Goal: Information Seeking & Learning: Compare options

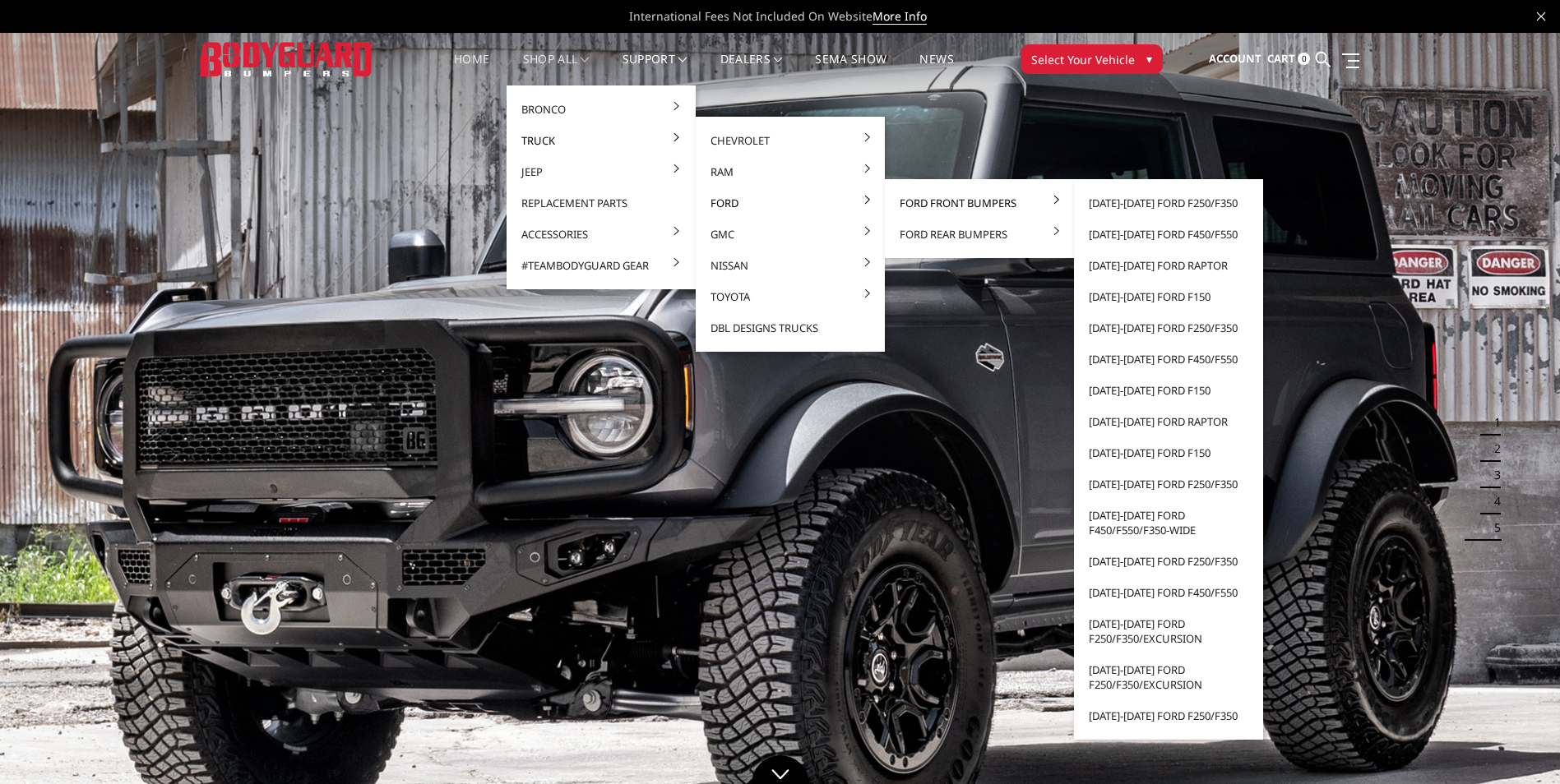
click at [945, 203] on link "Ford Front Bumpers" at bounding box center [979, 202] width 176 height 31
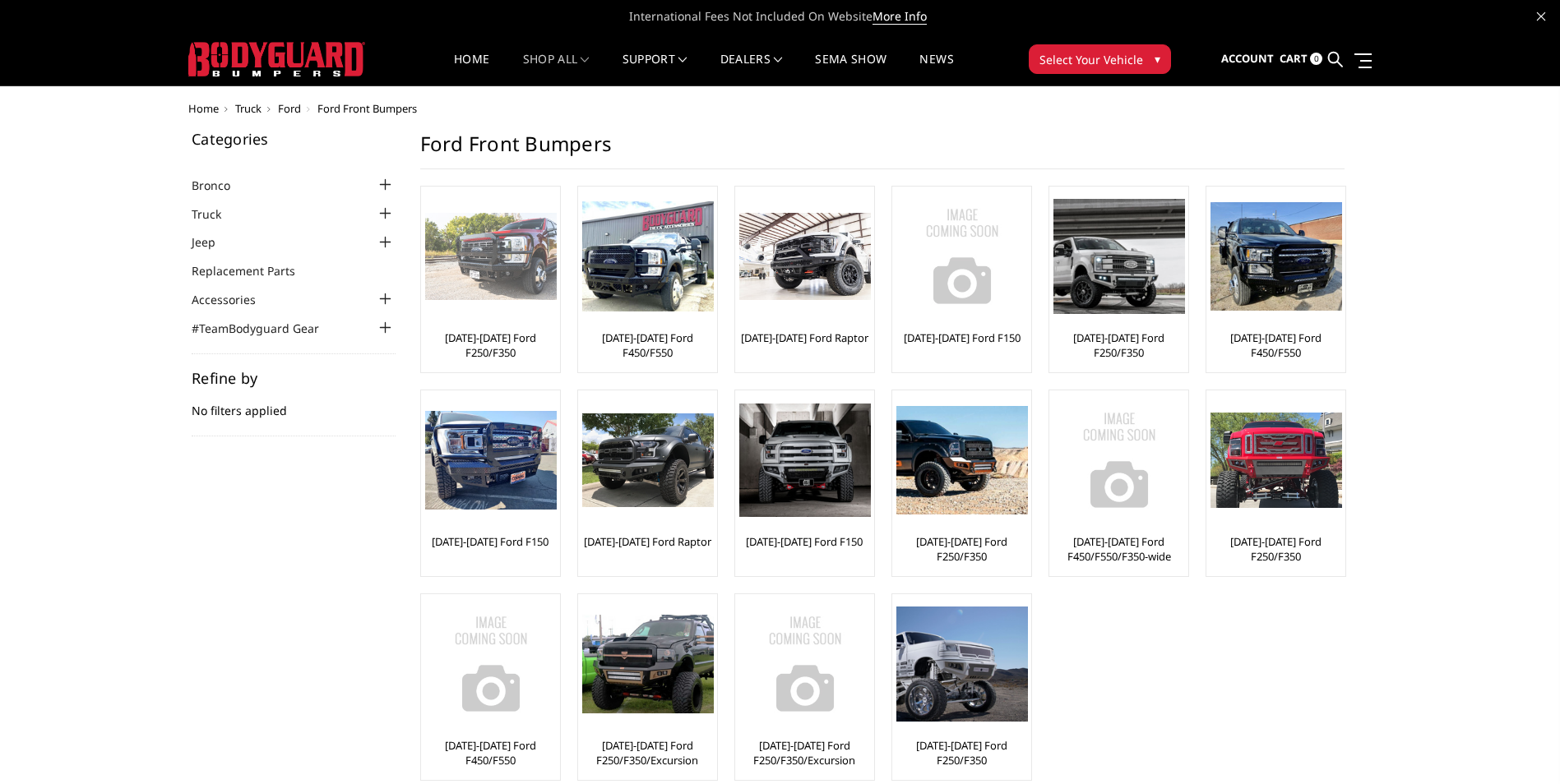
click at [487, 349] on link "[DATE]-[DATE] Ford F250/F350" at bounding box center [491, 345] width 131 height 29
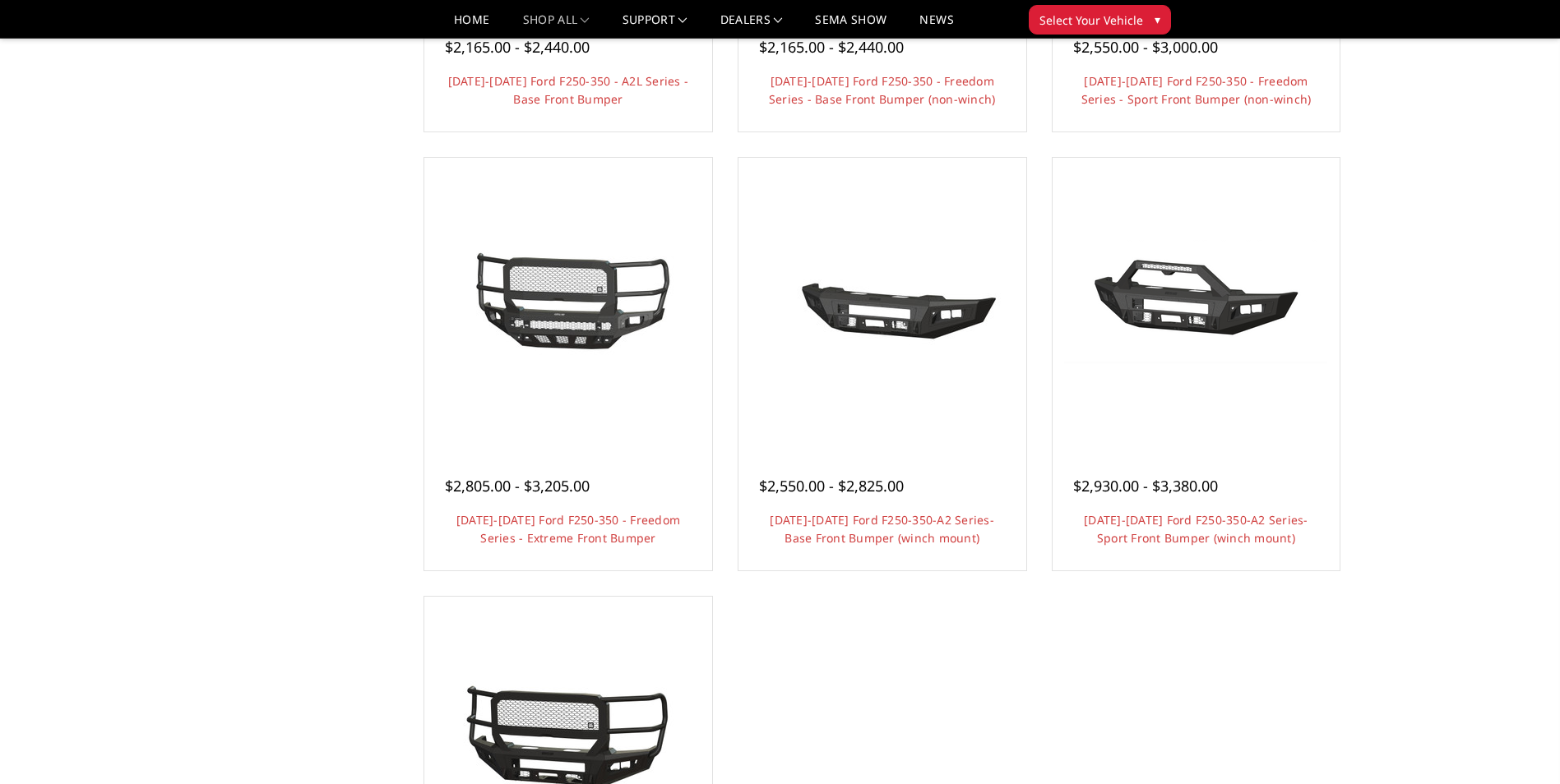
scroll to position [1233, 0]
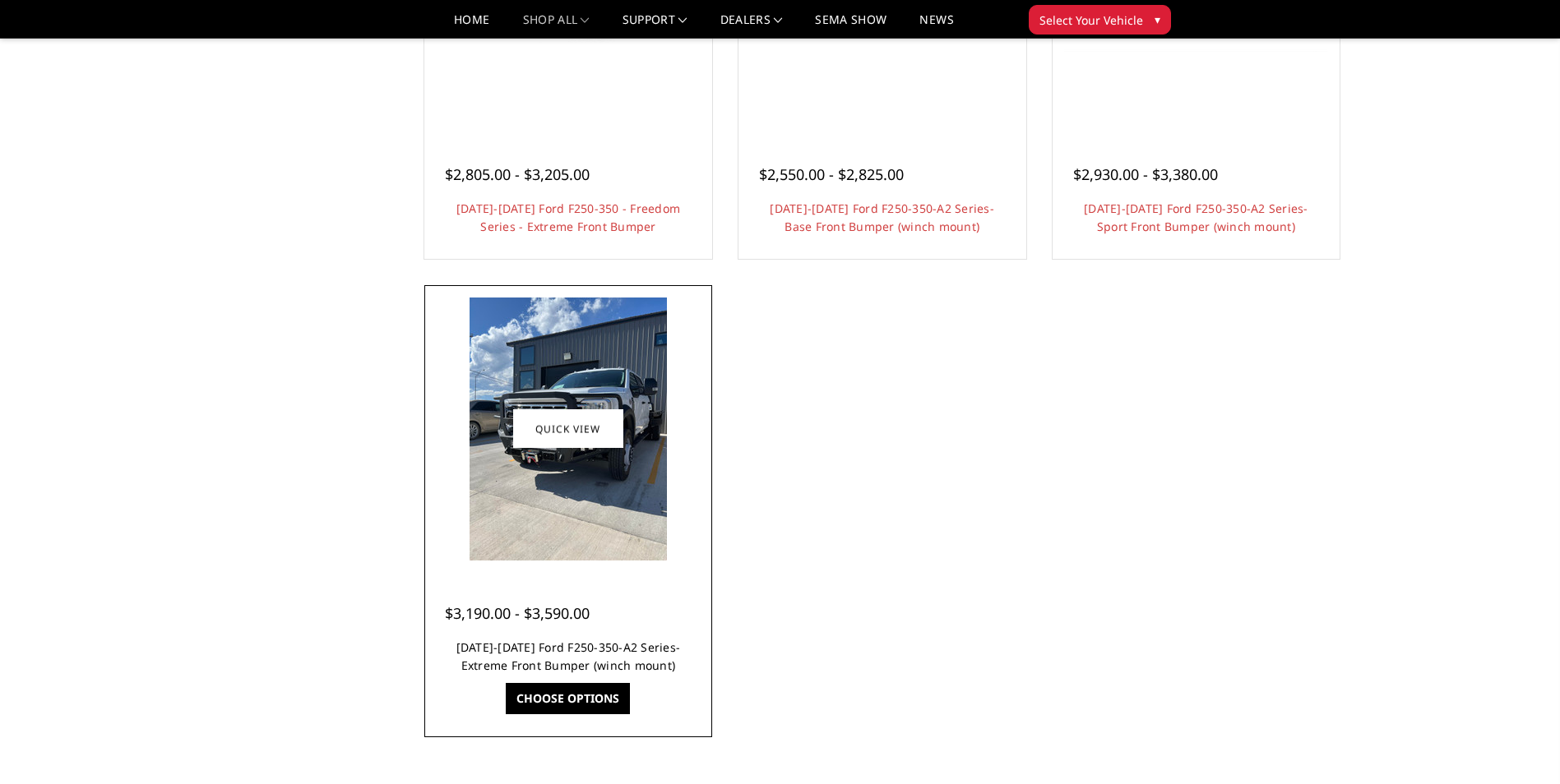
click at [511, 643] on link "2023-2025 Ford F250-350-A2 Series-Extreme Front Bumper (winch mount)" at bounding box center [569, 657] width 224 height 34
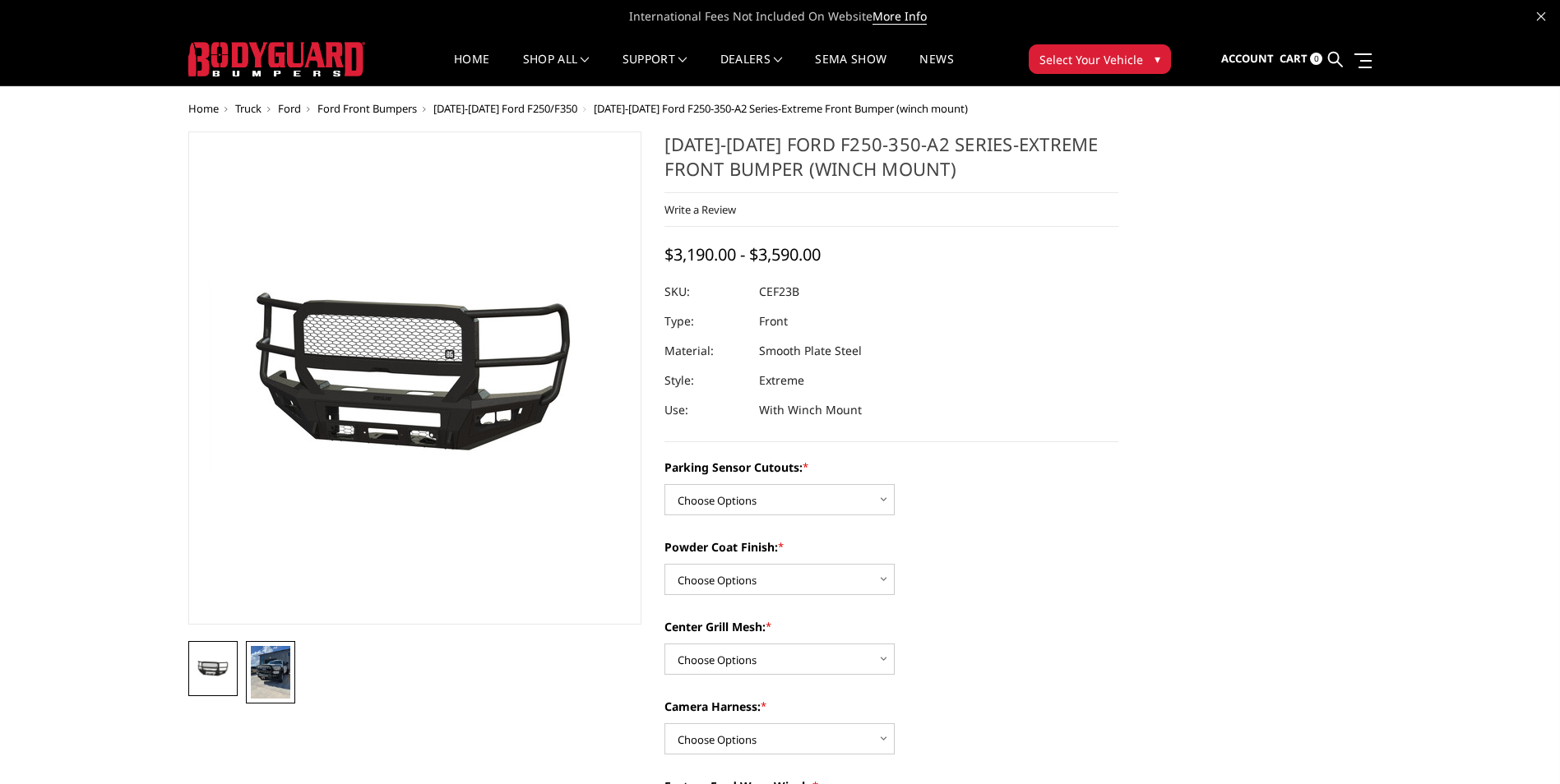
click at [281, 669] on img at bounding box center [271, 672] width 40 height 52
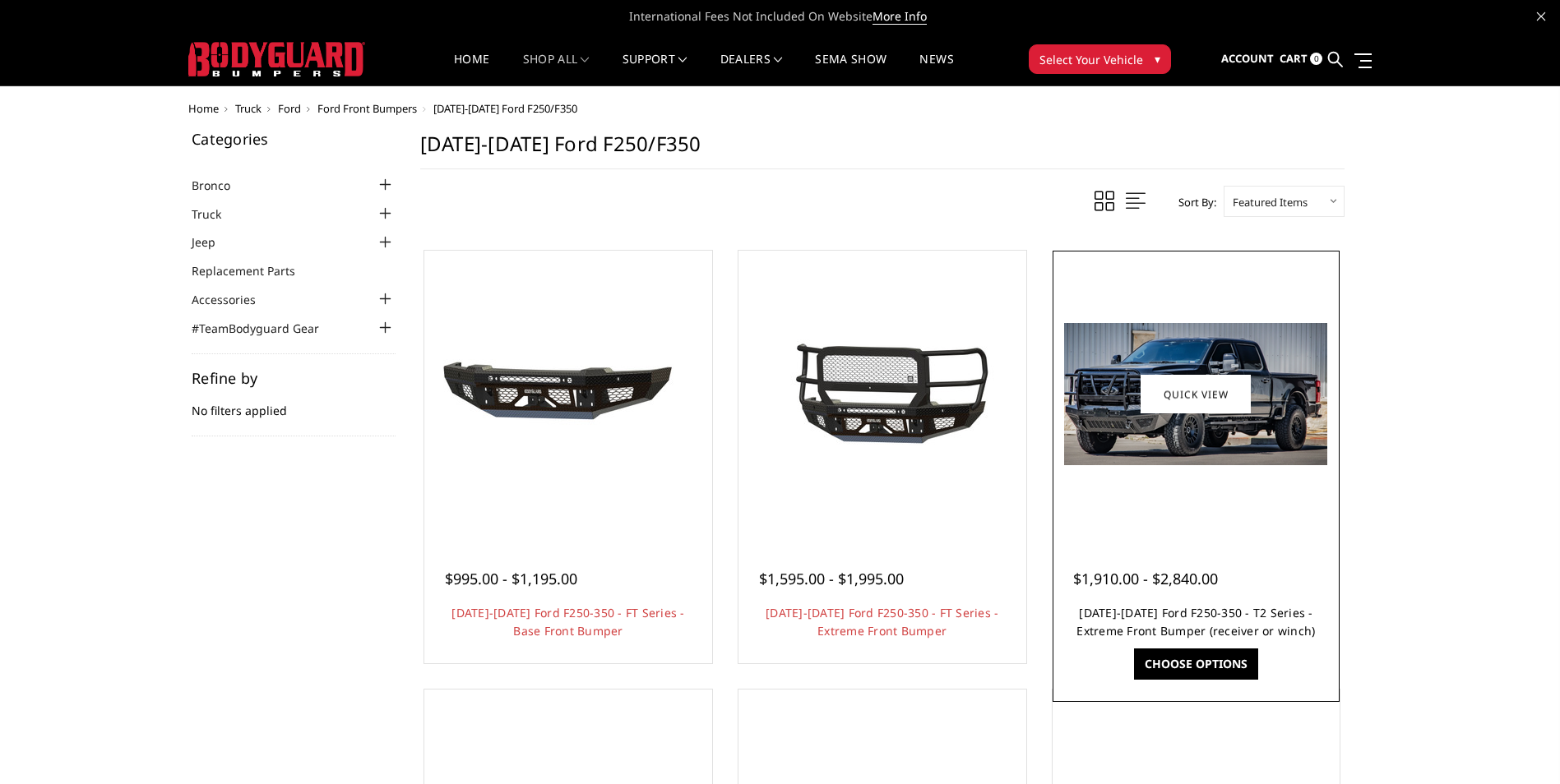
click at [1147, 626] on link "[DATE]-[DATE] Ford F250-350 - T2 Series - Extreme Front Bumper (receiver or win…" at bounding box center [1195, 622] width 238 height 34
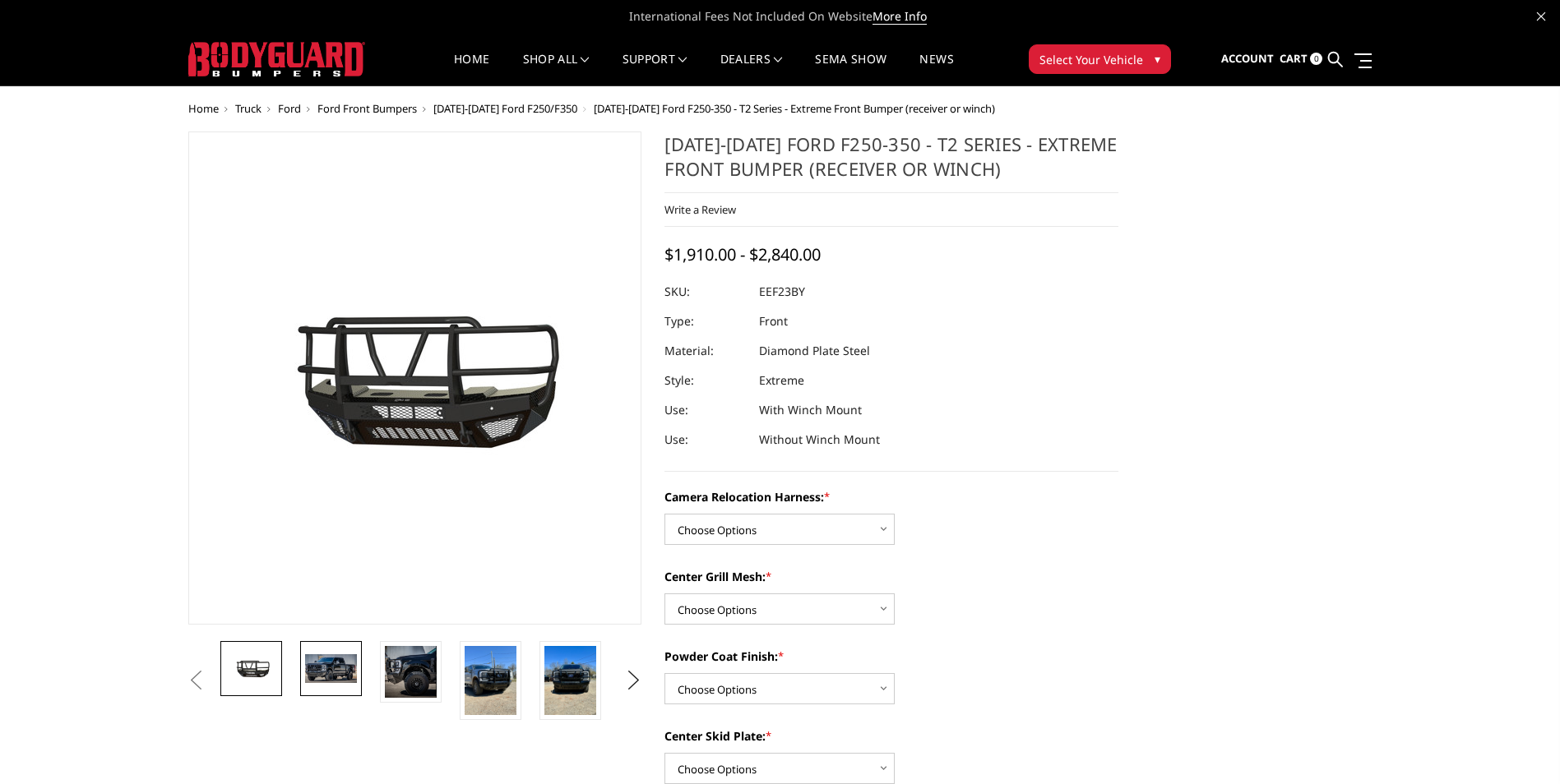
click at [345, 665] on img at bounding box center [330, 667] width 52 height 28
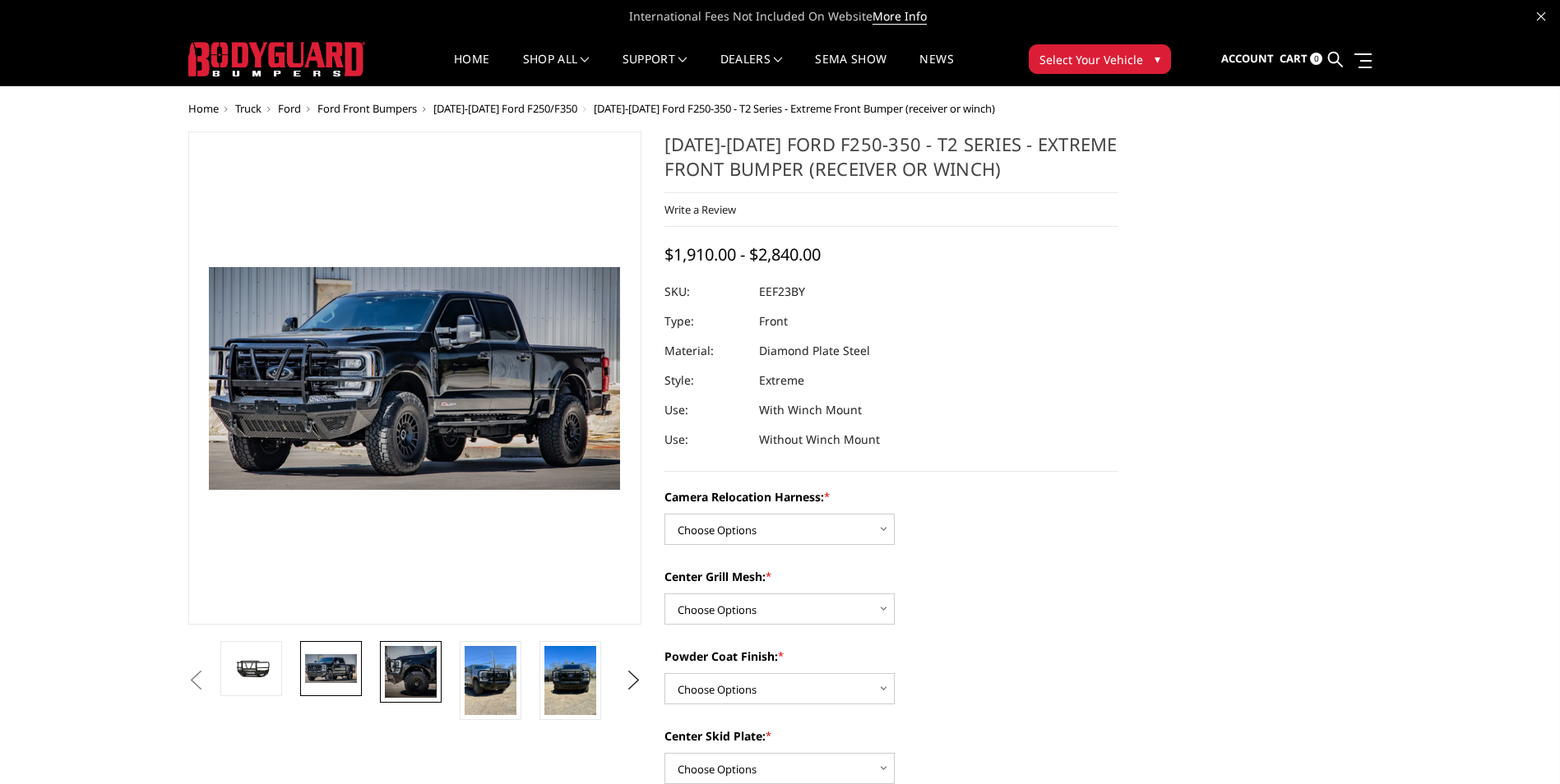
click at [408, 680] on img at bounding box center [410, 672] width 52 height 52
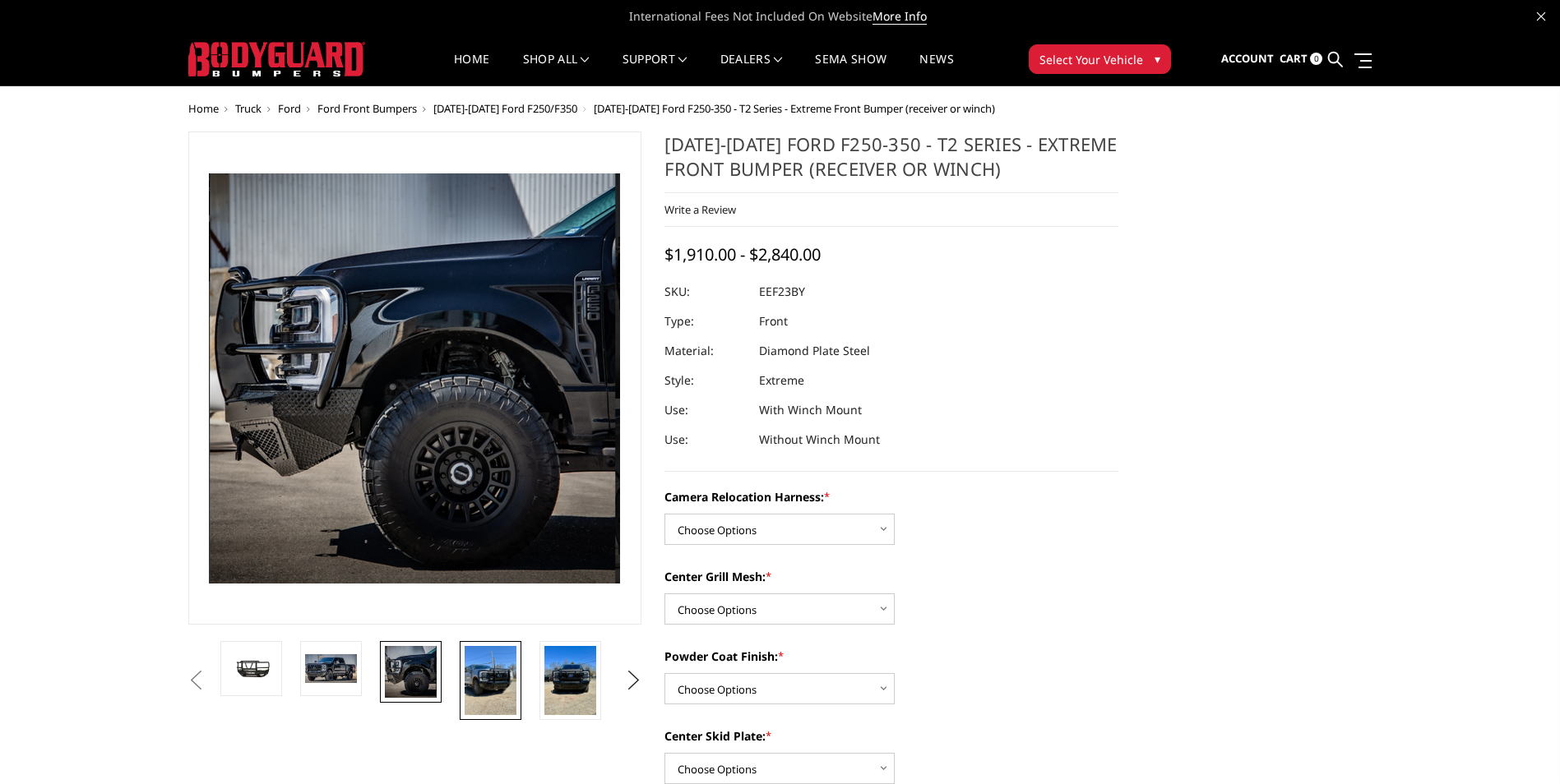
click at [478, 684] on img at bounding box center [490, 681] width 52 height 69
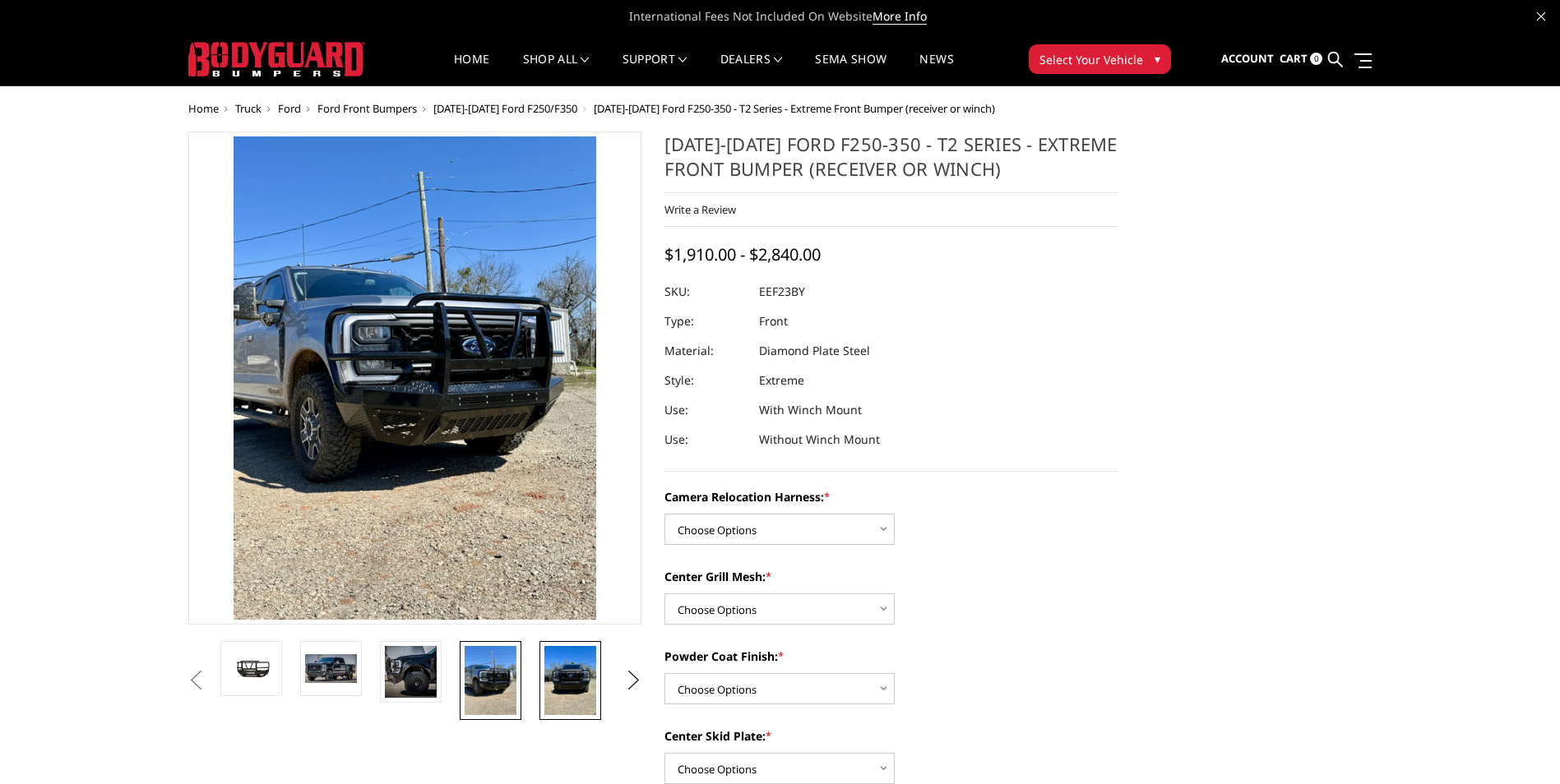
click at [571, 679] on img at bounding box center [570, 681] width 52 height 69
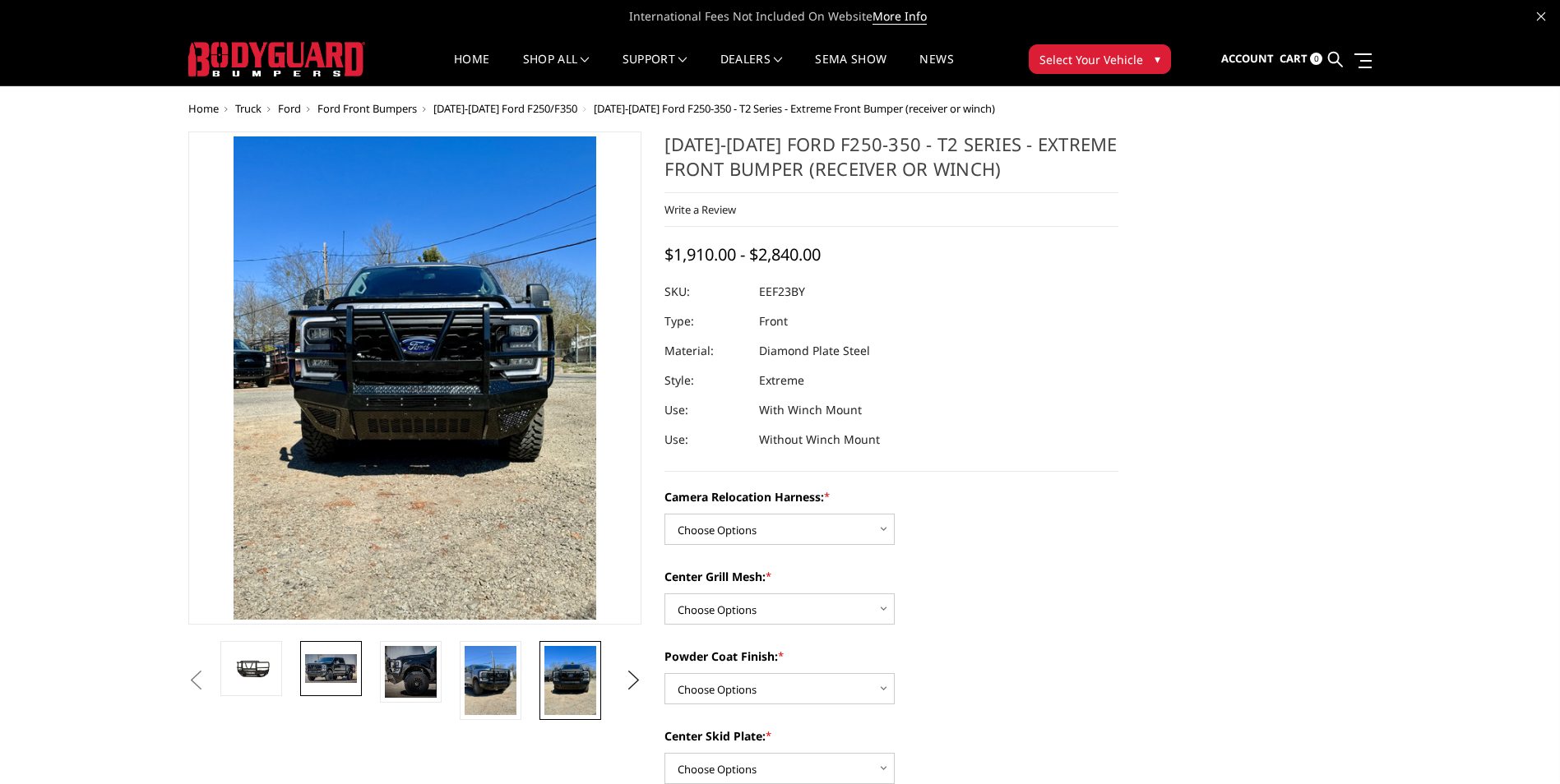
click at [337, 664] on img at bounding box center [330, 667] width 52 height 28
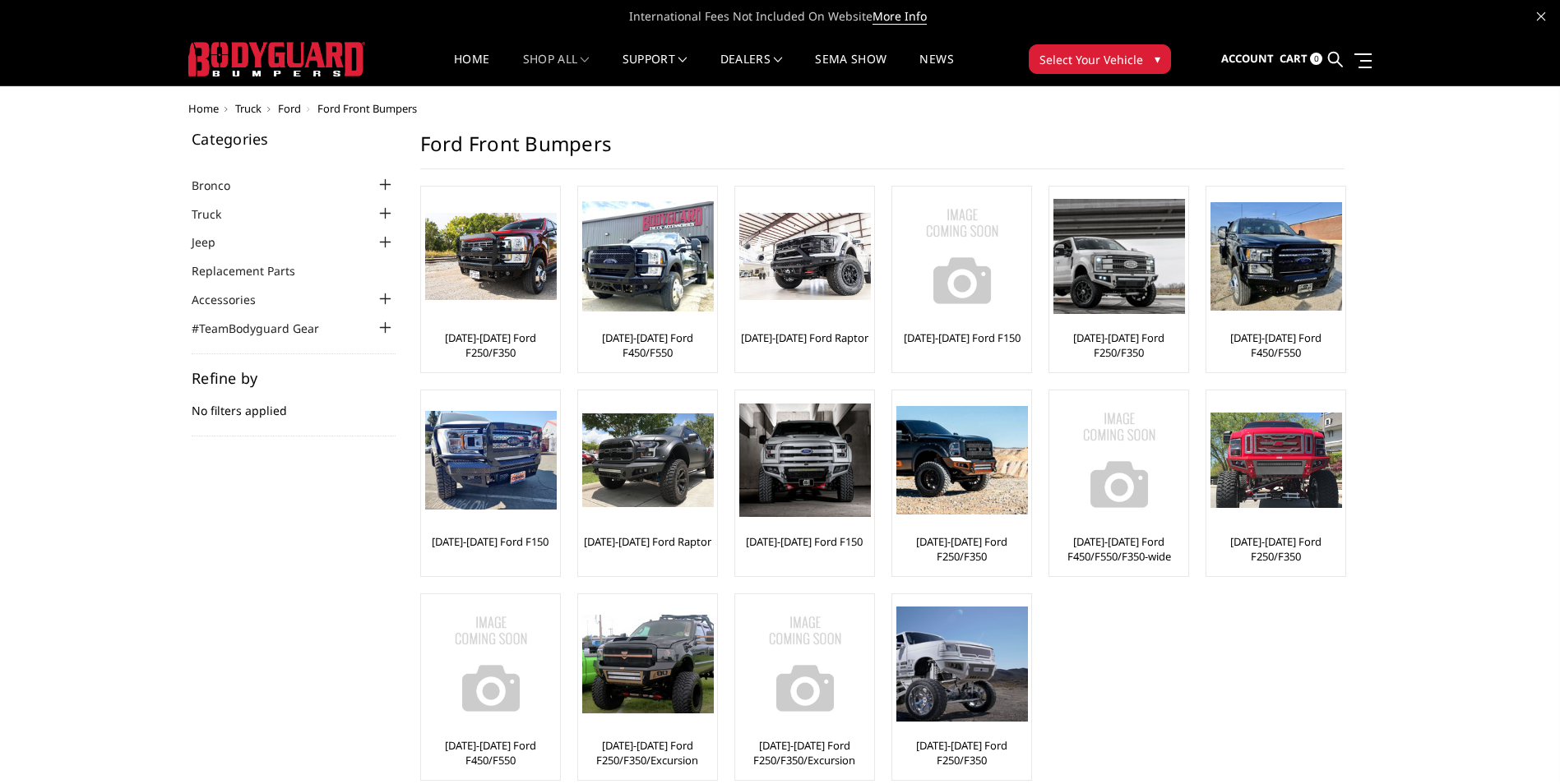
click at [378, 211] on div at bounding box center [385, 214] width 20 height 20
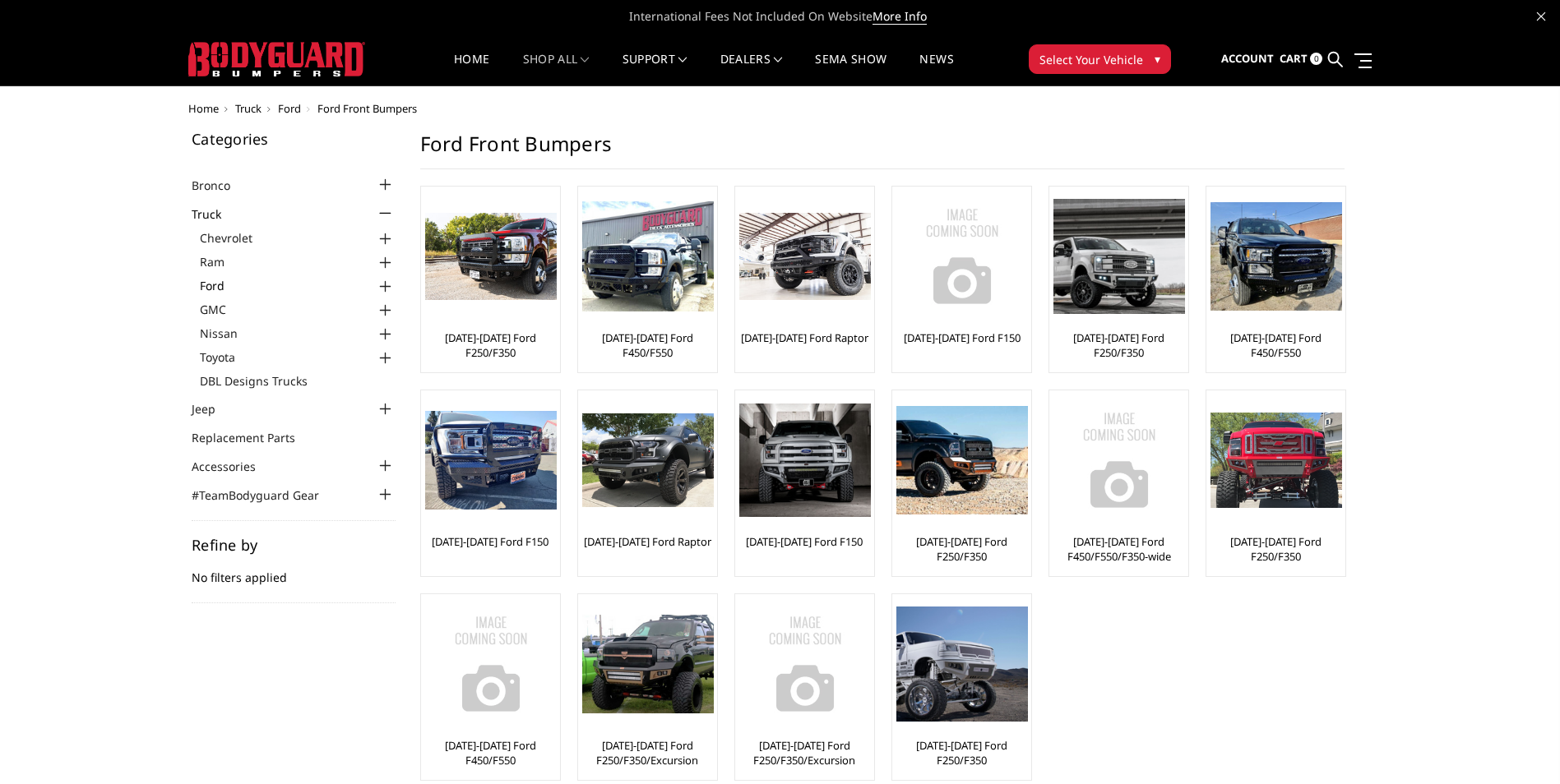
click at [310, 284] on link "Ford" at bounding box center [297, 286] width 196 height 17
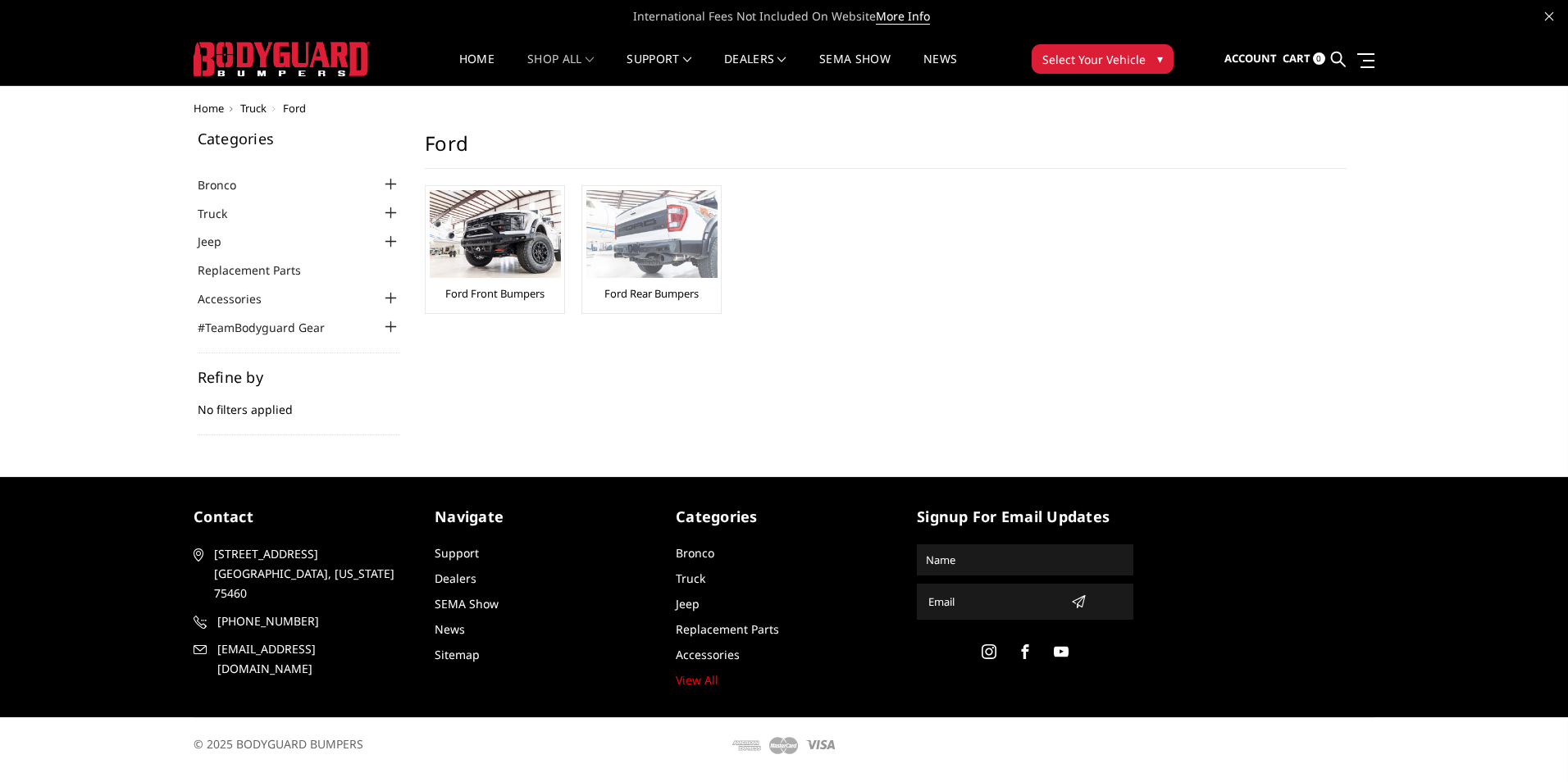
click at [676, 258] on img at bounding box center [651, 234] width 132 height 88
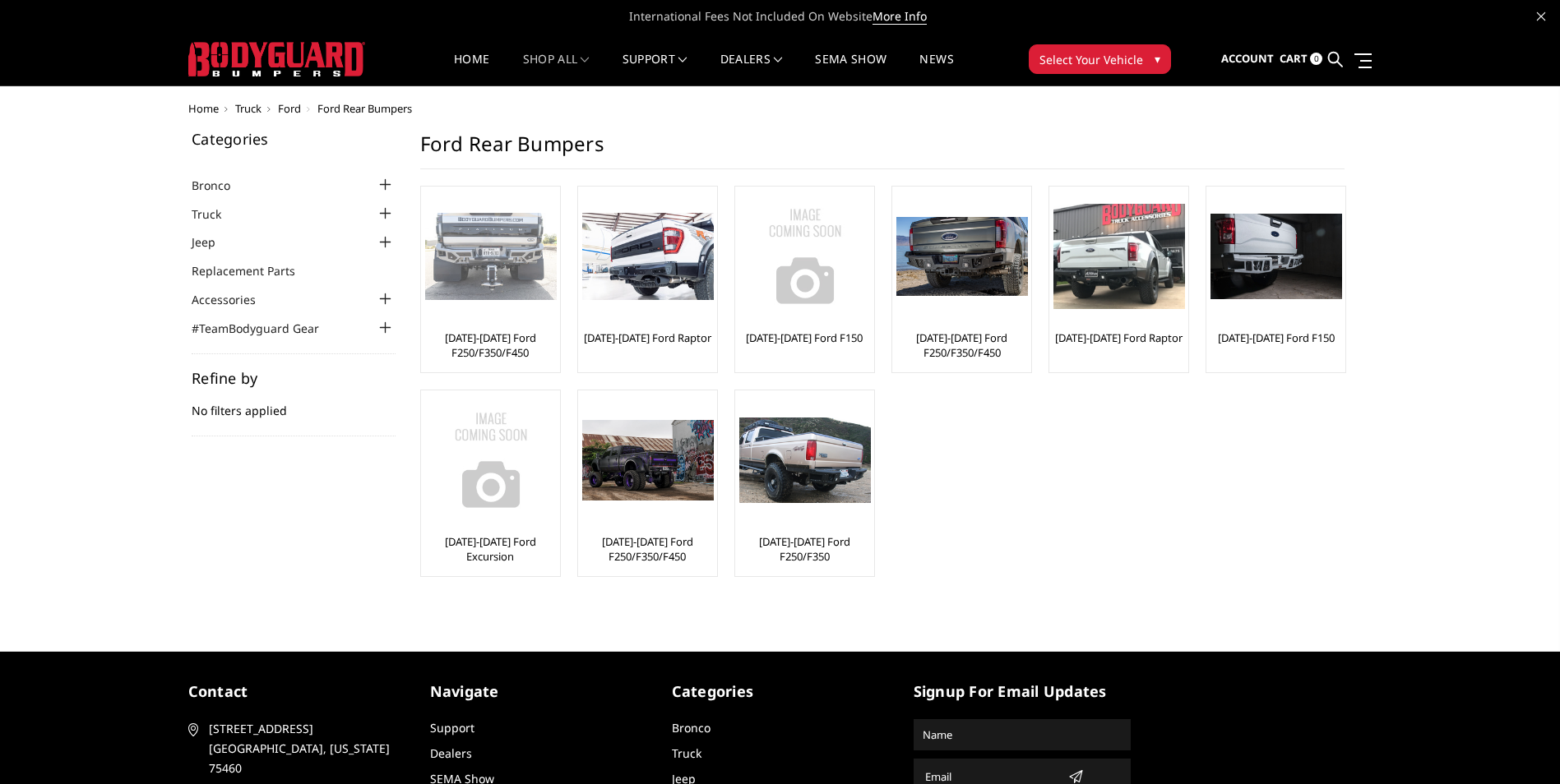
click at [483, 349] on link "[DATE]-[DATE] Ford F250/F350/F450" at bounding box center [491, 345] width 131 height 29
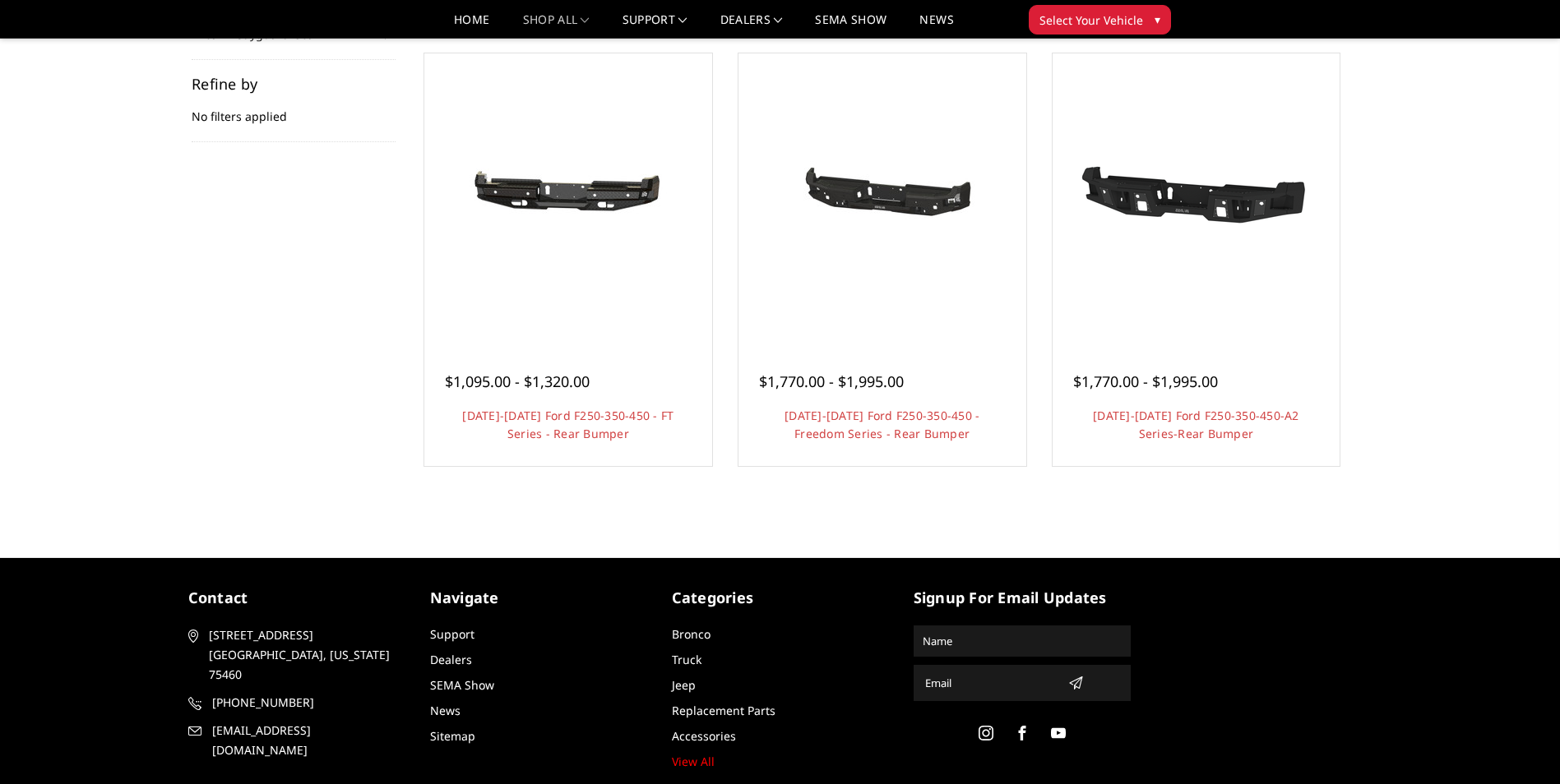
scroll to position [247, 0]
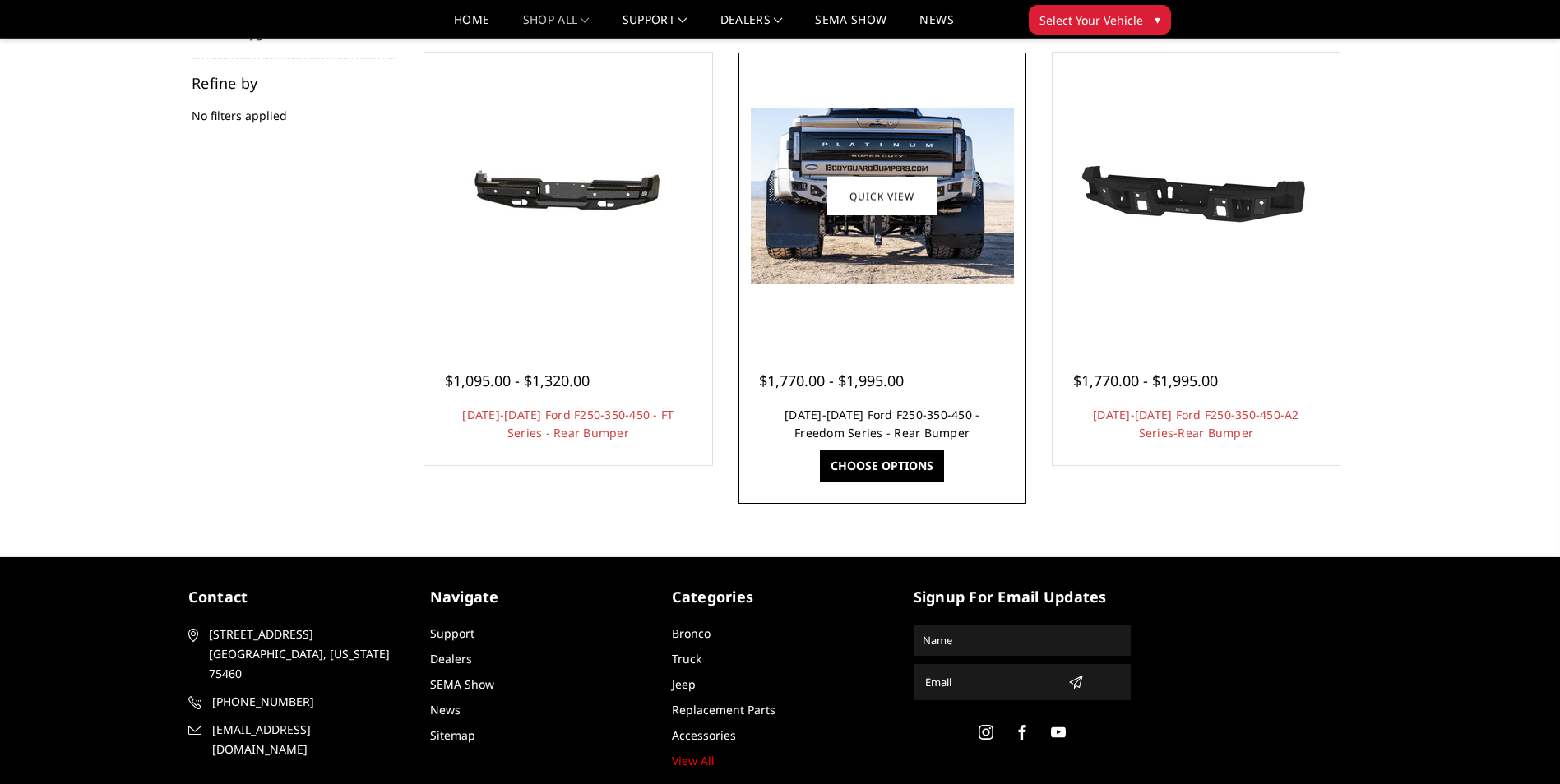
click at [825, 420] on link "2023-2025 Ford F250-350-450 - Freedom Series - Rear Bumper" at bounding box center [881, 424] width 195 height 34
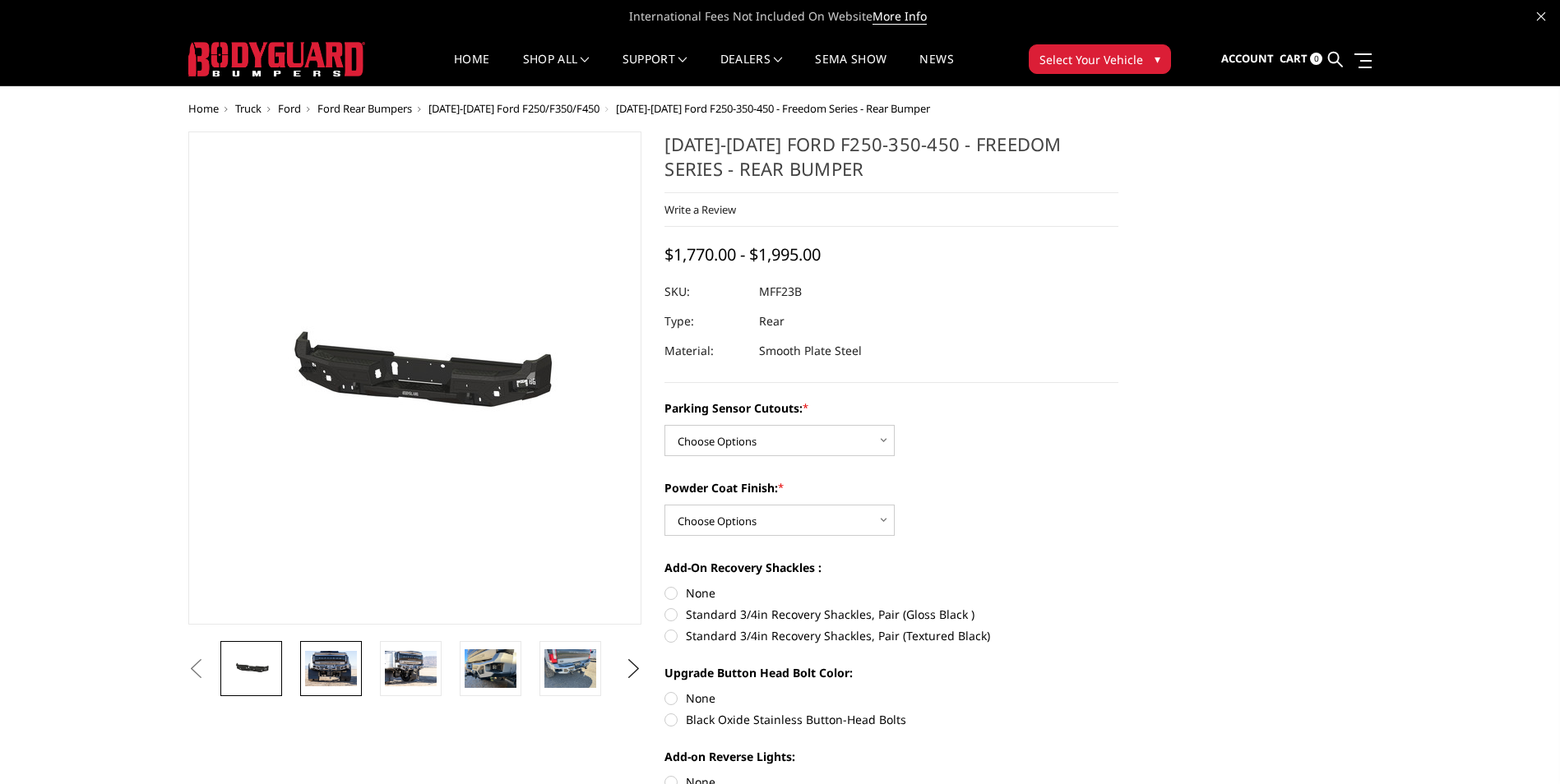
click at [341, 670] on img at bounding box center [330, 668] width 52 height 34
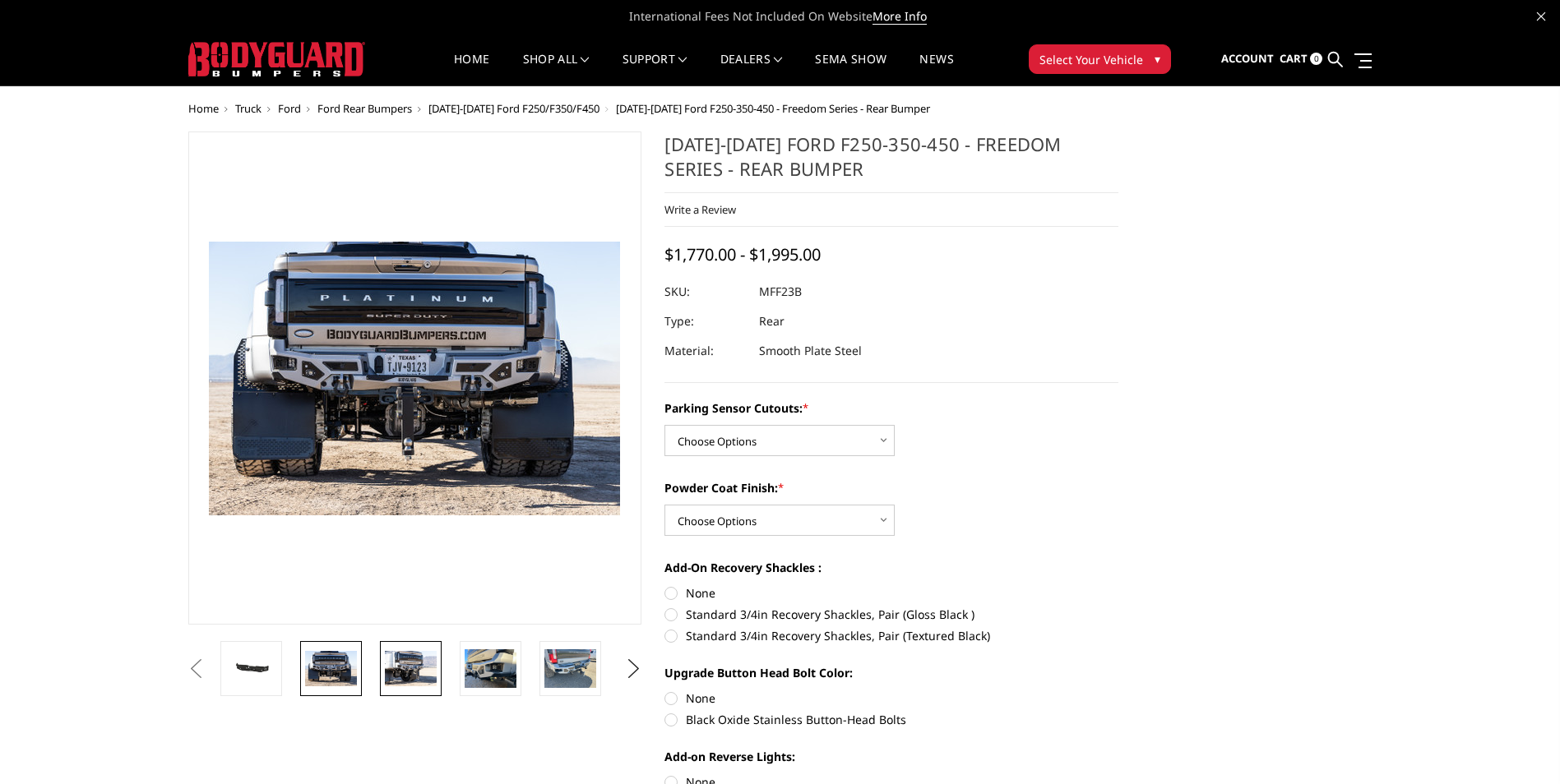
click at [417, 668] on img at bounding box center [410, 668] width 52 height 34
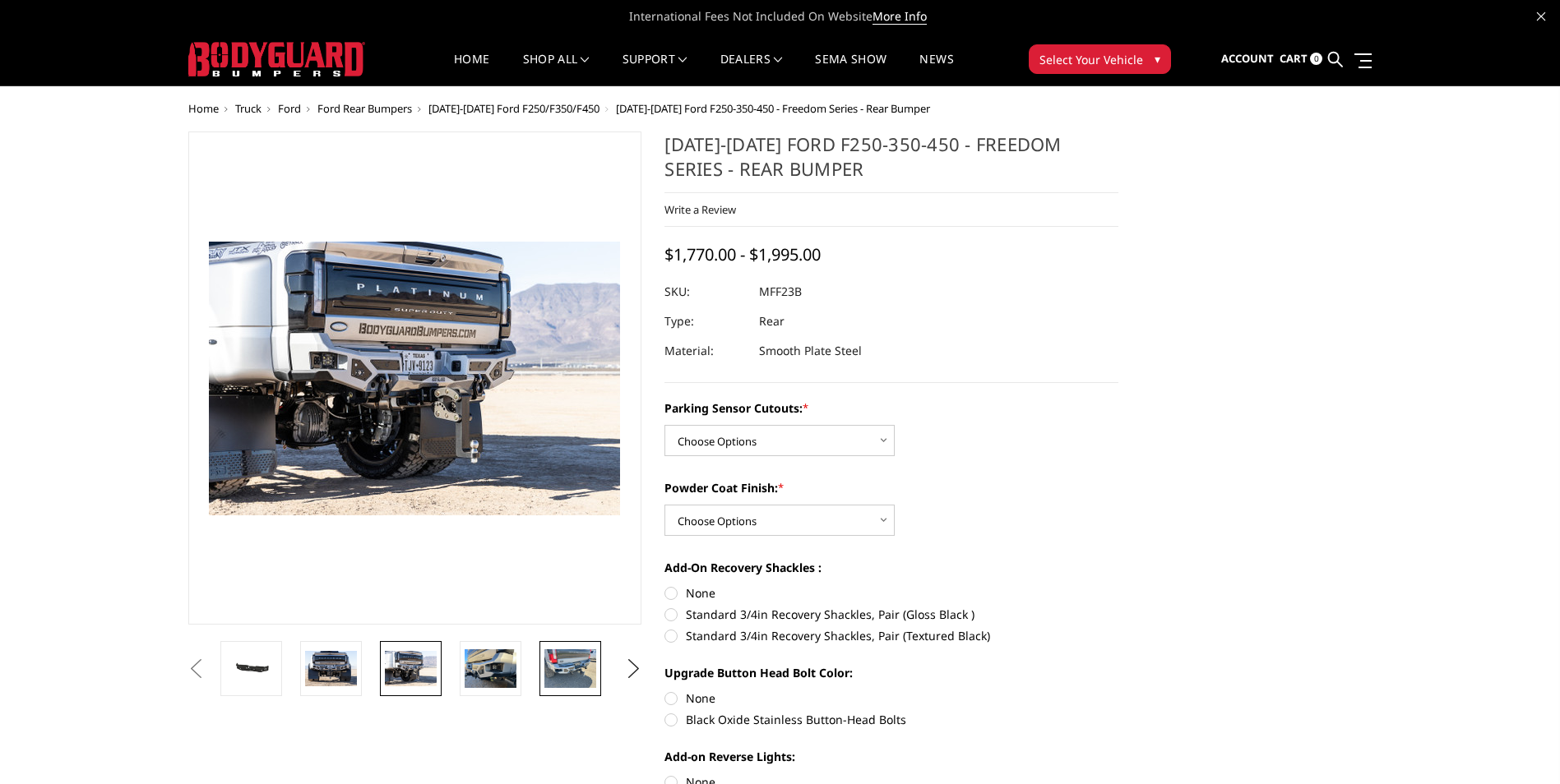
click at [561, 672] on img at bounding box center [570, 668] width 52 height 39
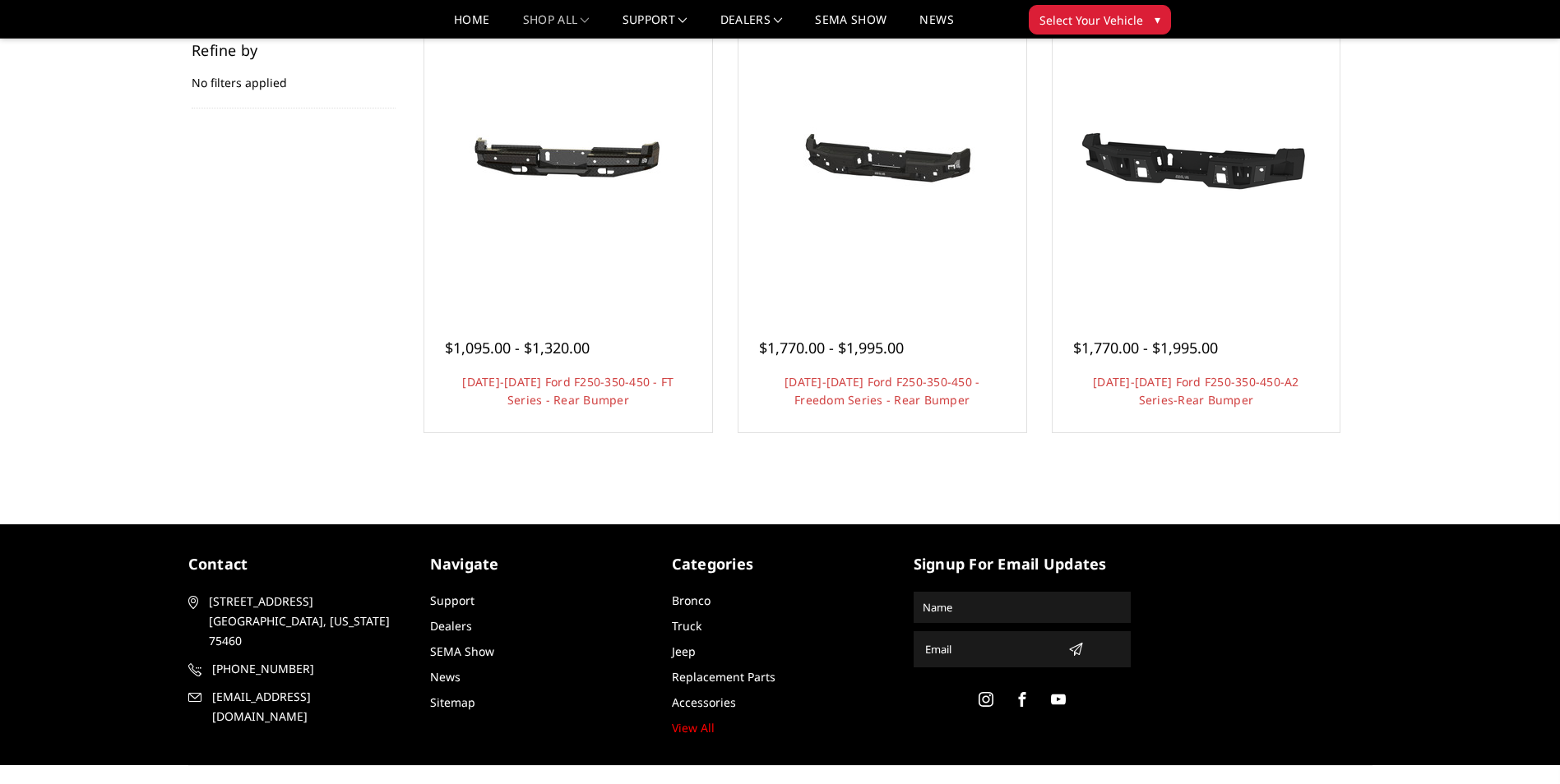
scroll to position [247, 0]
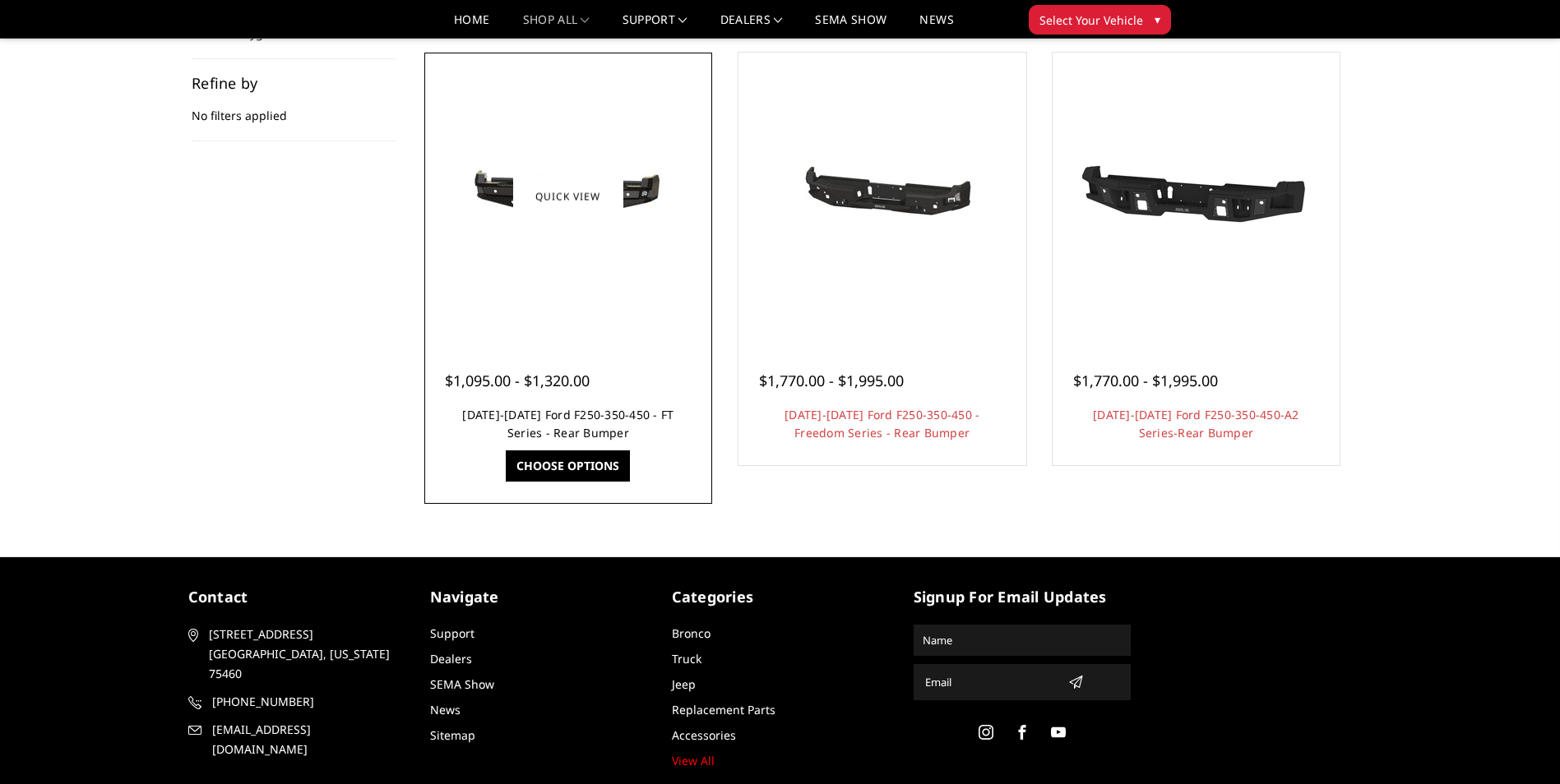
click at [544, 416] on link "[DATE]-[DATE] Ford F250-350-450 - FT Series - Rear Bumper" at bounding box center [568, 424] width 212 height 34
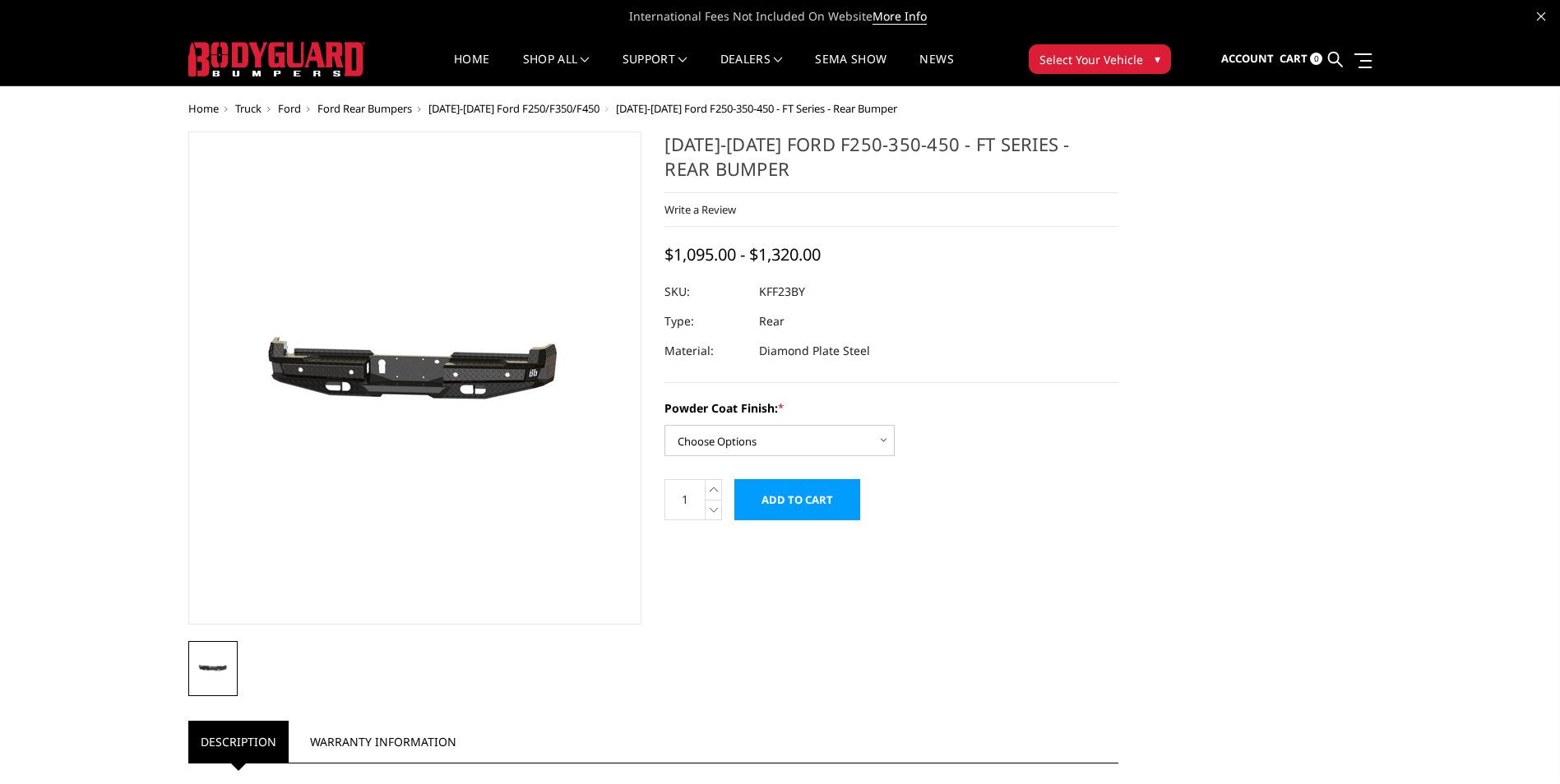
click at [376, 370] on img at bounding box center [467, 379] width 1053 height 500
